Goal: Obtain resource: Obtain resource

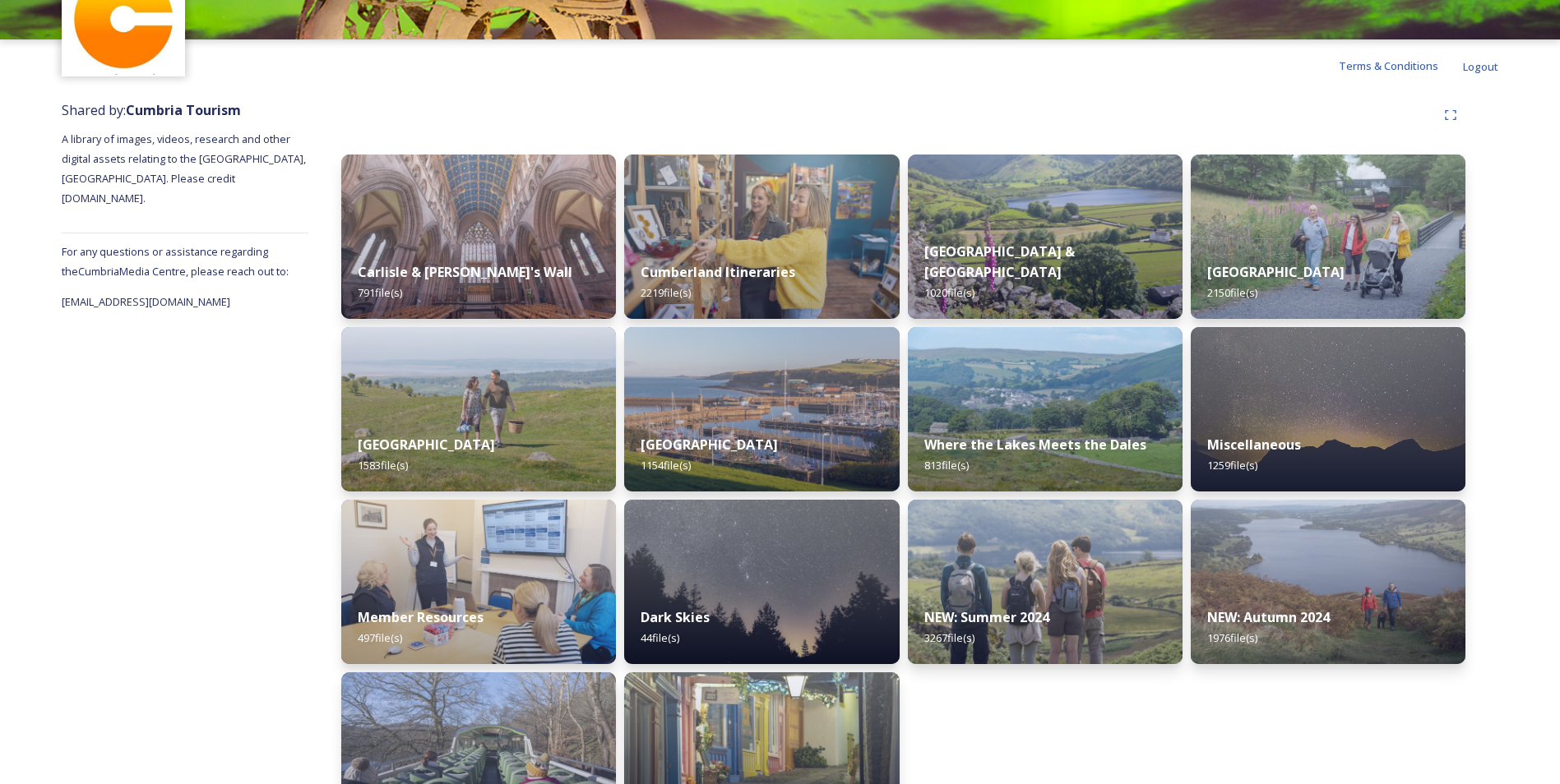
scroll to position [14, 0]
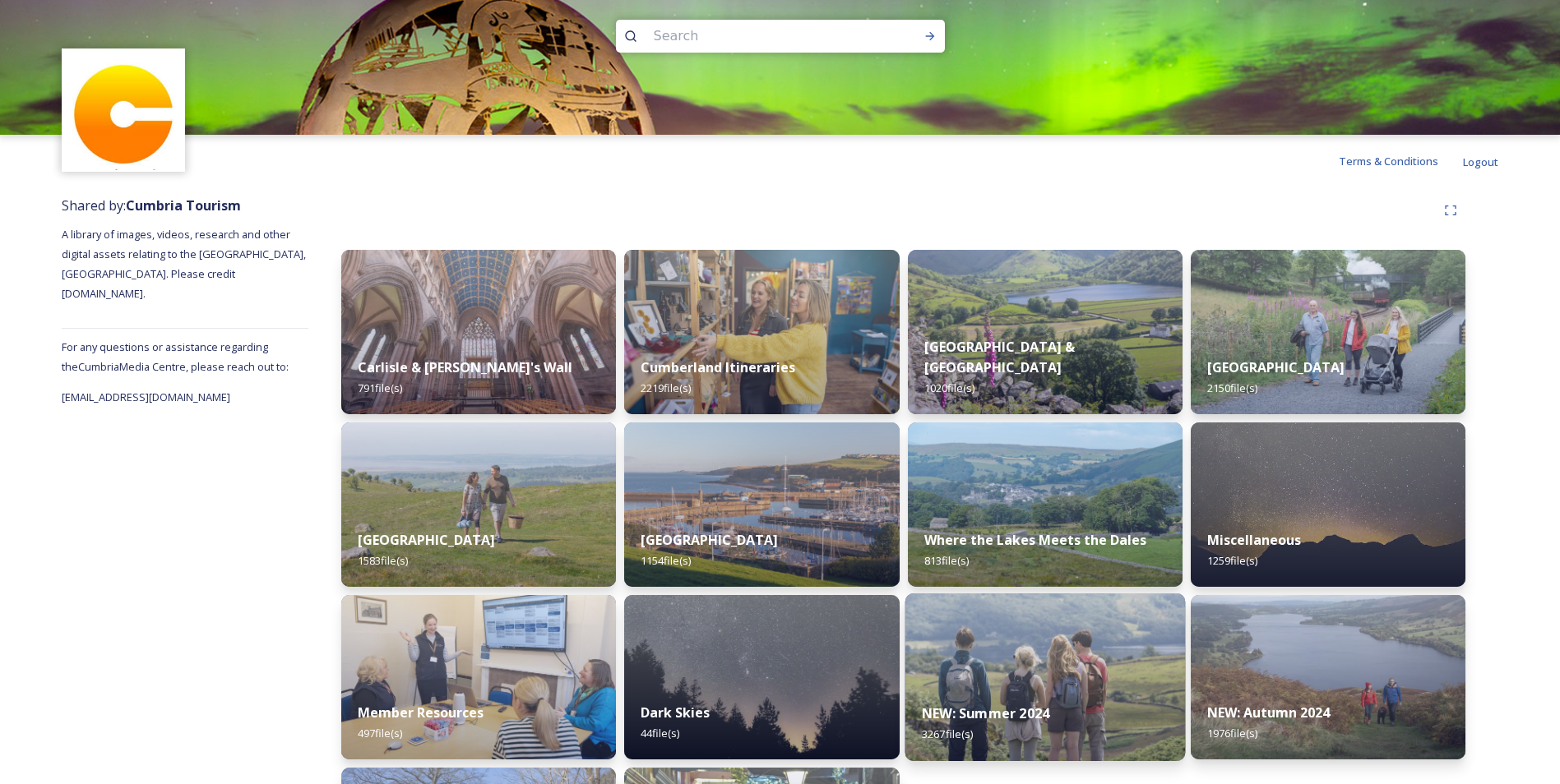
click at [1043, 650] on img at bounding box center [1044, 678] width 280 height 168
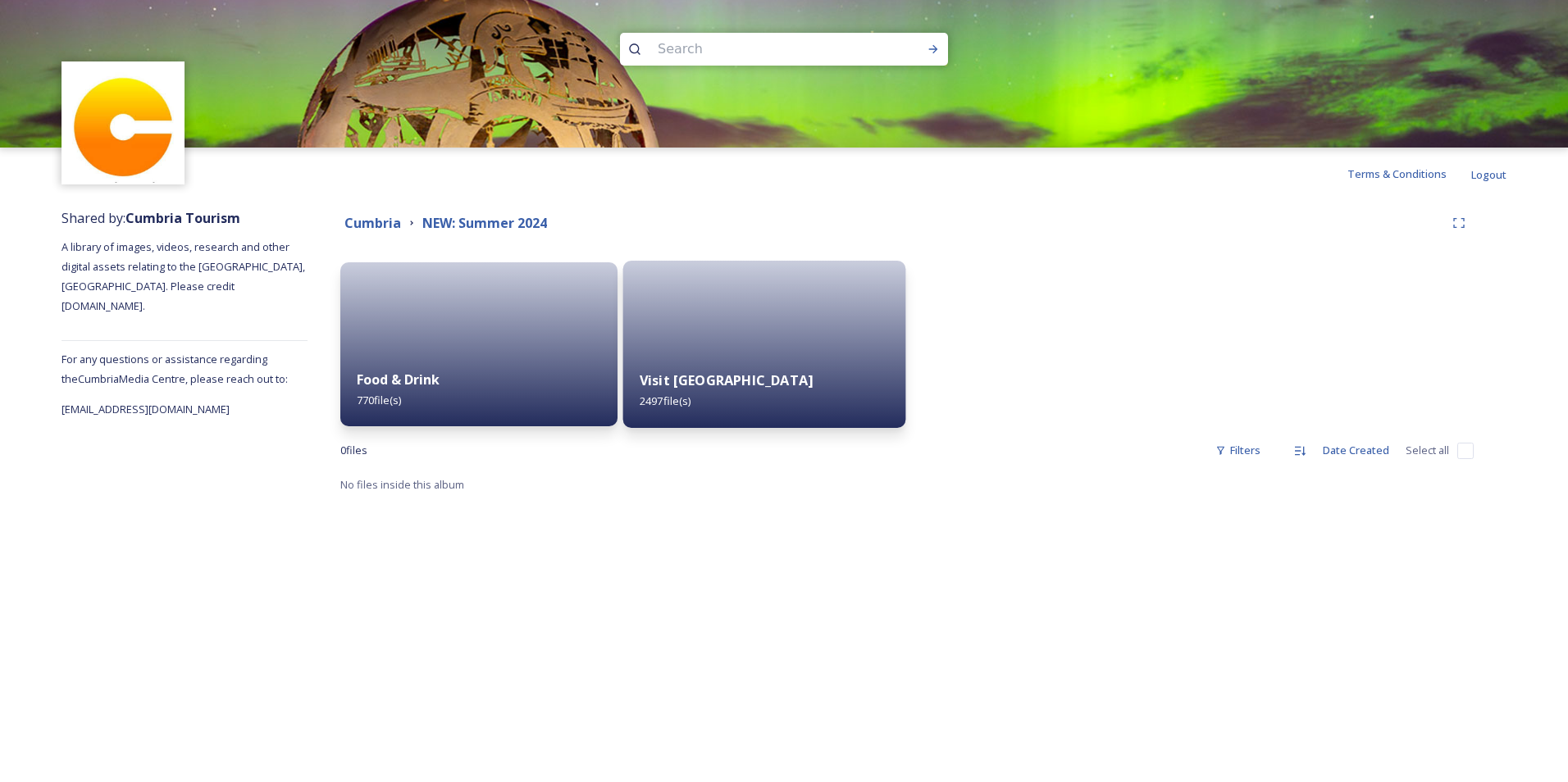
click at [735, 348] on div at bounding box center [764, 344] width 283 height 167
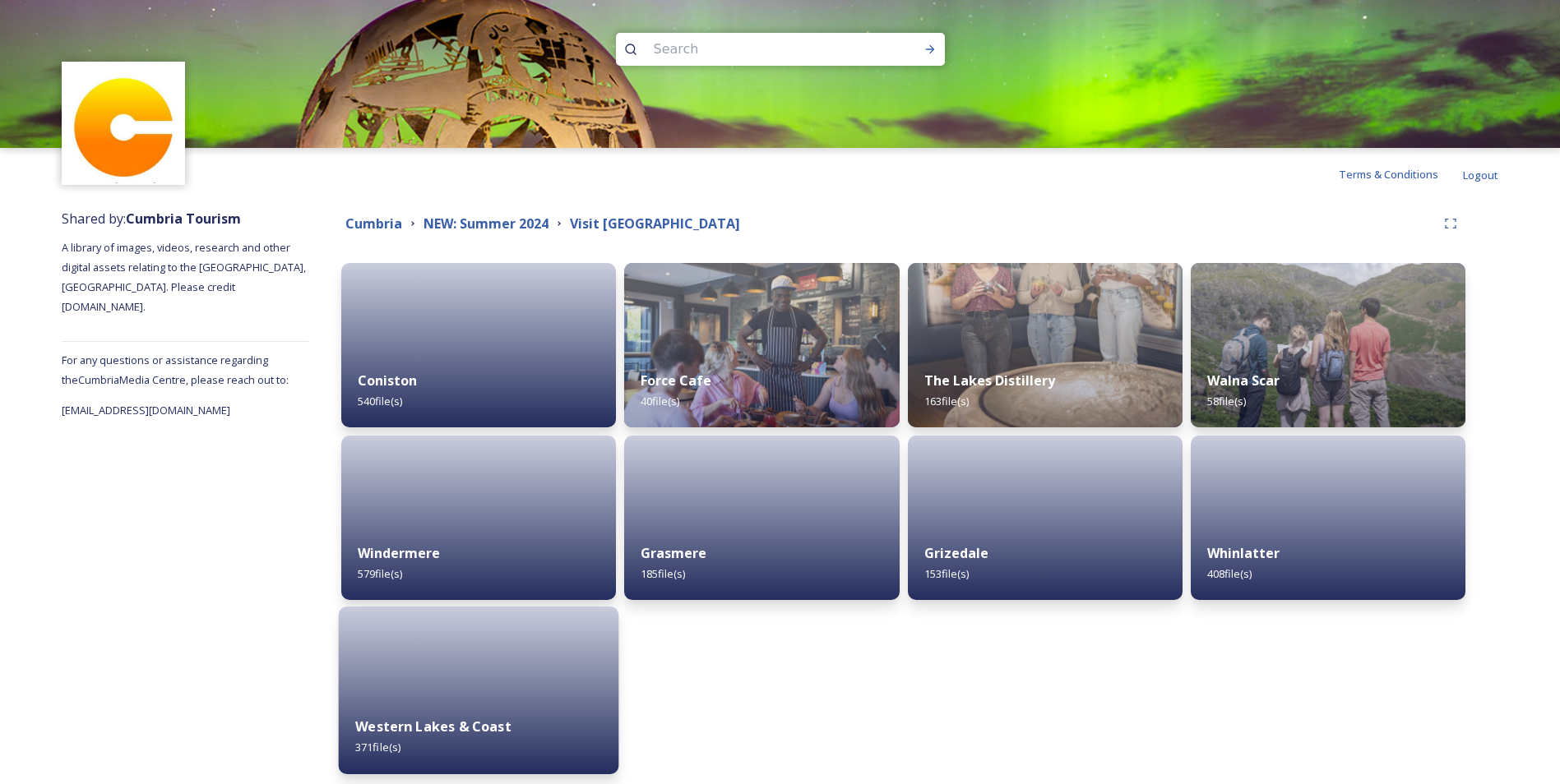
click at [466, 705] on div "Western Lakes & Coast 371 file(s)" at bounding box center [479, 736] width 280 height 75
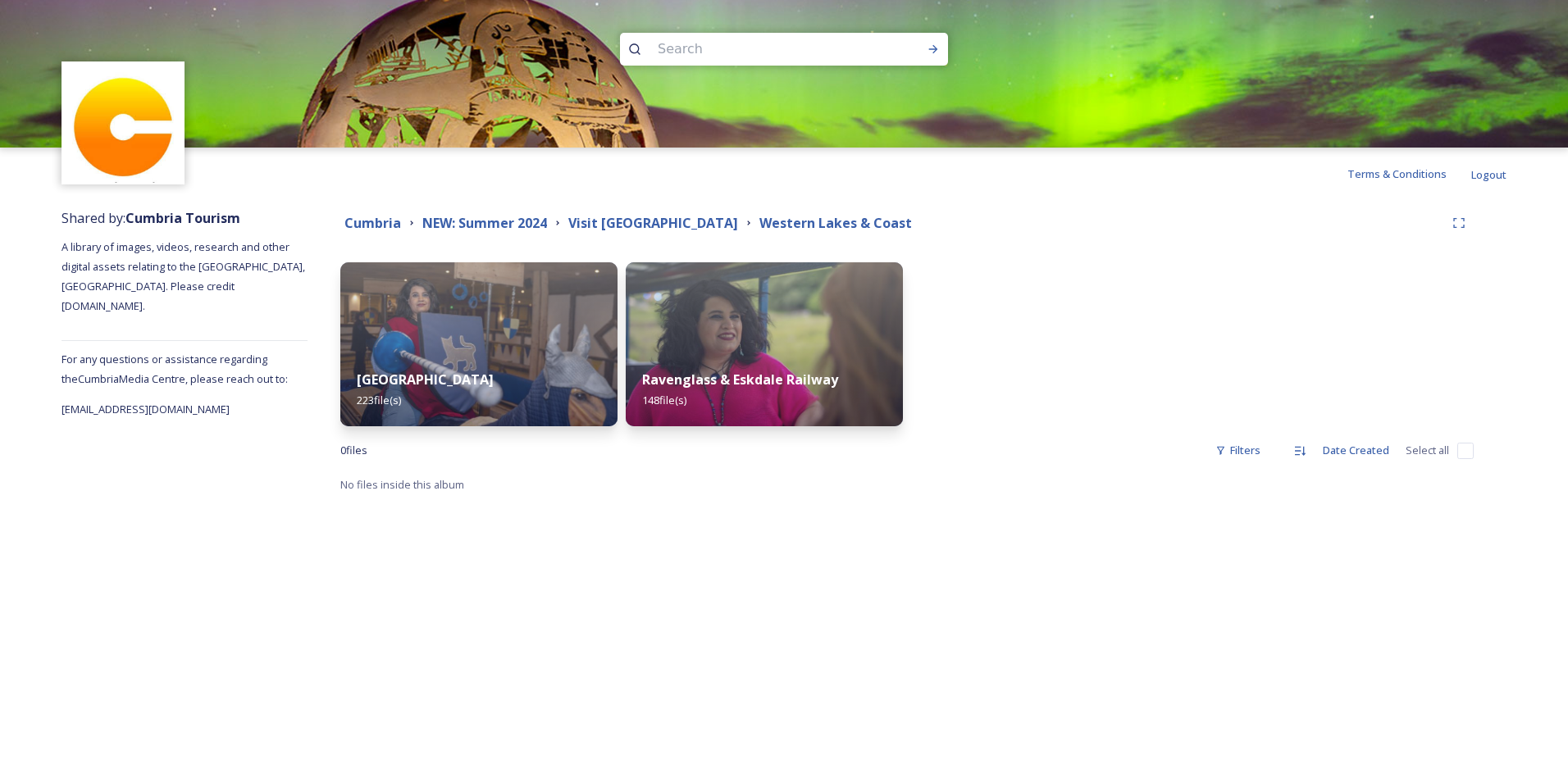
click at [689, 40] on input at bounding box center [762, 49] width 225 height 36
type input "farm"
click at [935, 43] on icon at bounding box center [933, 49] width 13 height 13
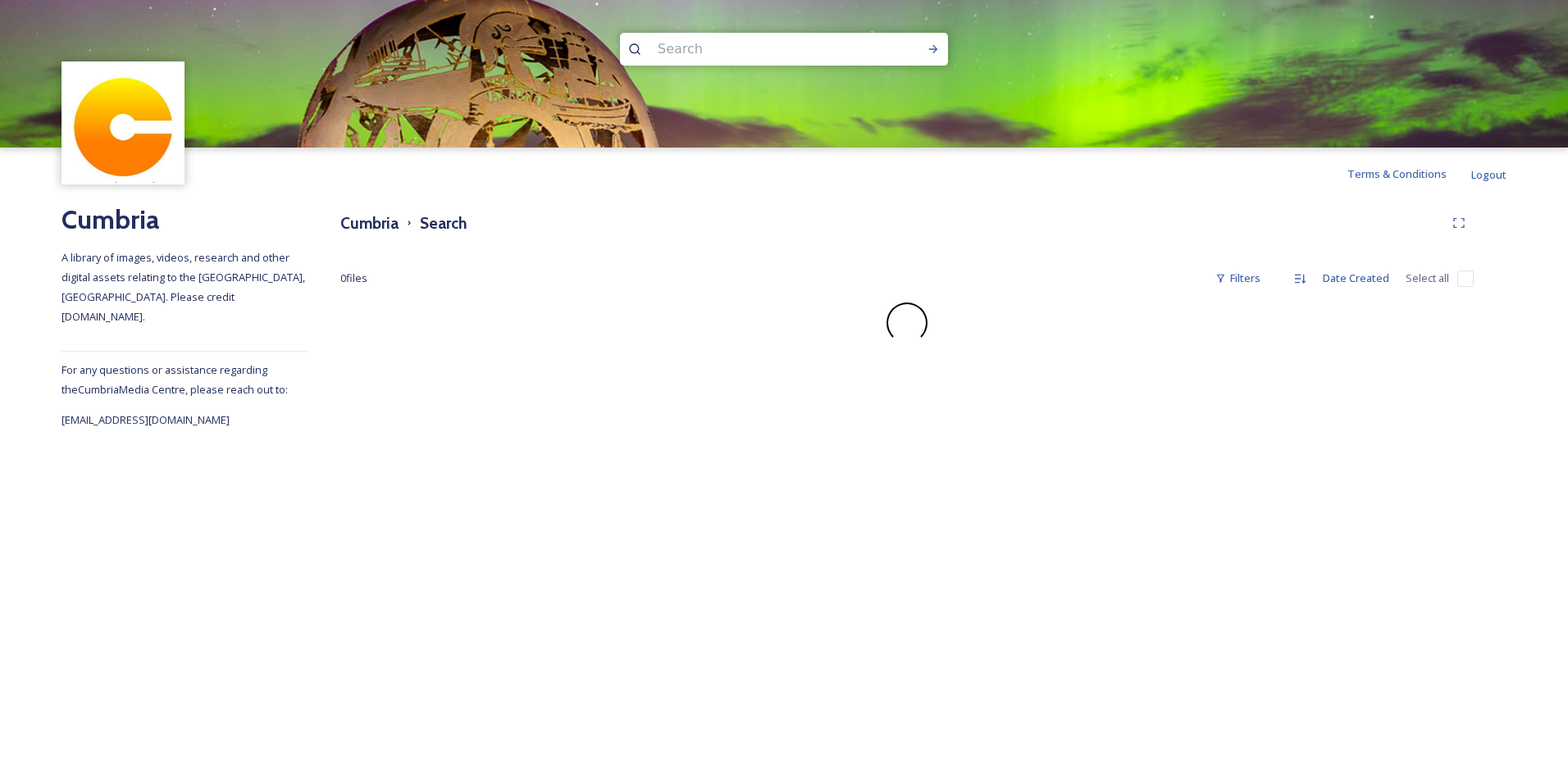
click at [874, 341] on div at bounding box center [907, 324] width 1134 height 41
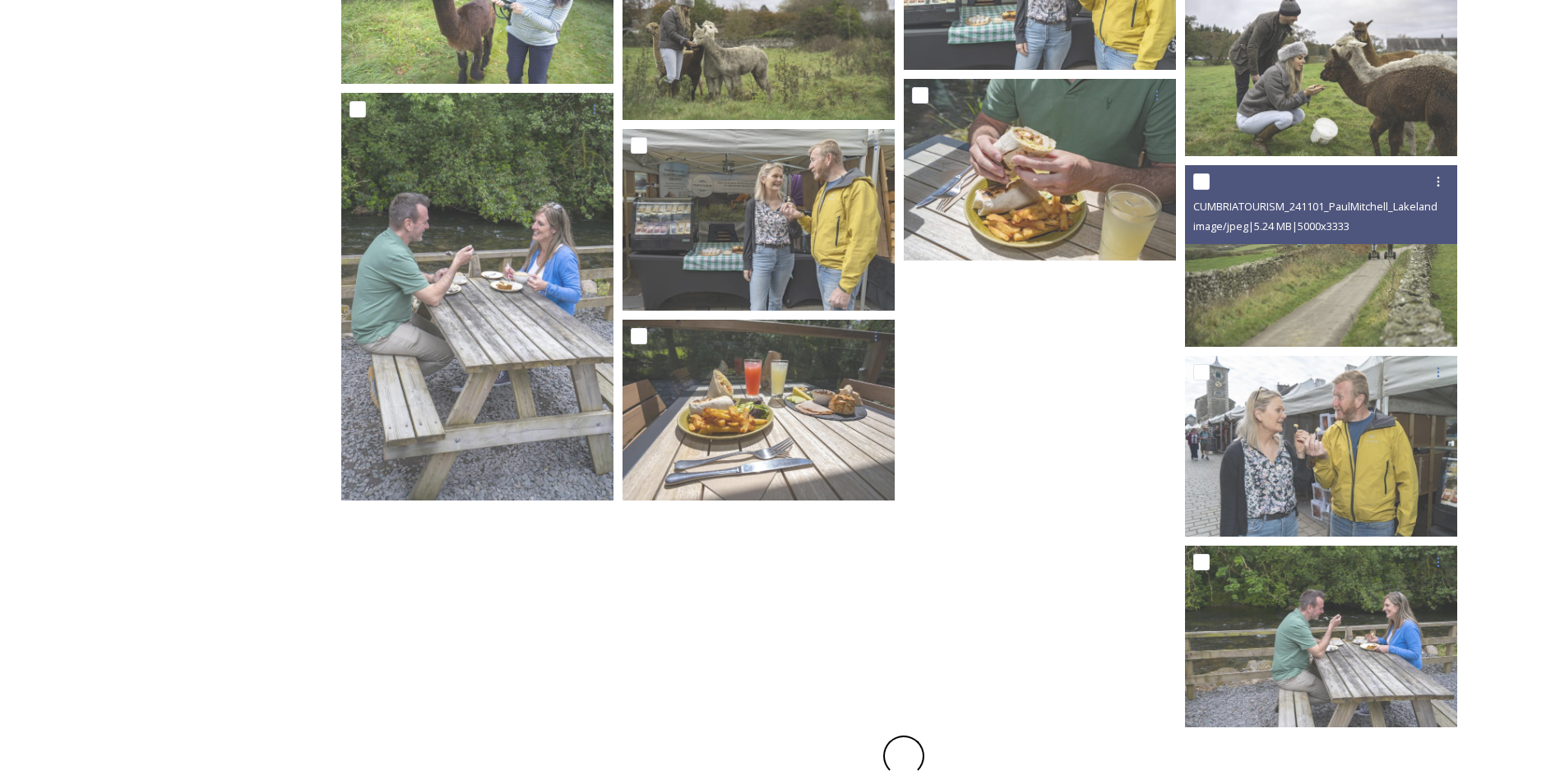
scroll to position [3077, 0]
